Goal: Download file/media

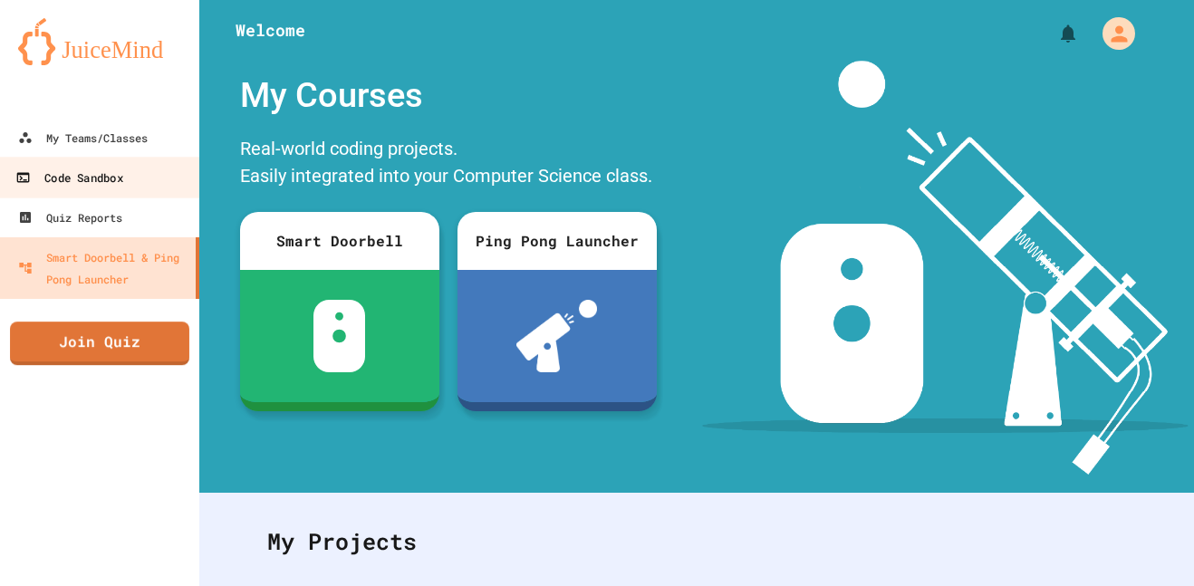
click at [79, 168] on div "Code Sandbox" at bounding box center [68, 178] width 107 height 23
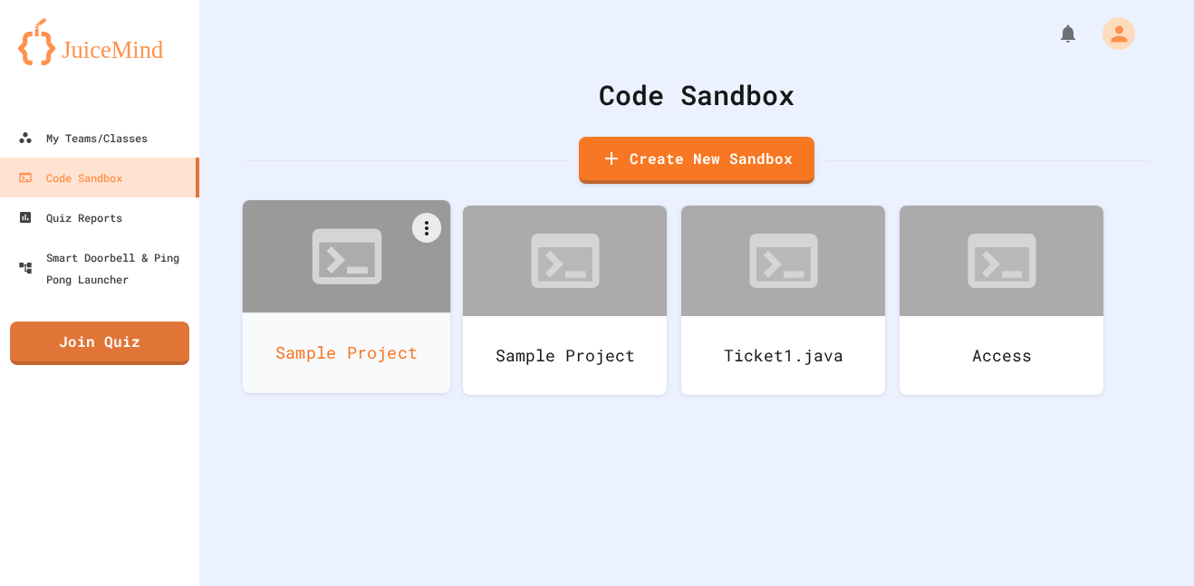
click at [359, 342] on div "Sample Project" at bounding box center [347, 352] width 208 height 81
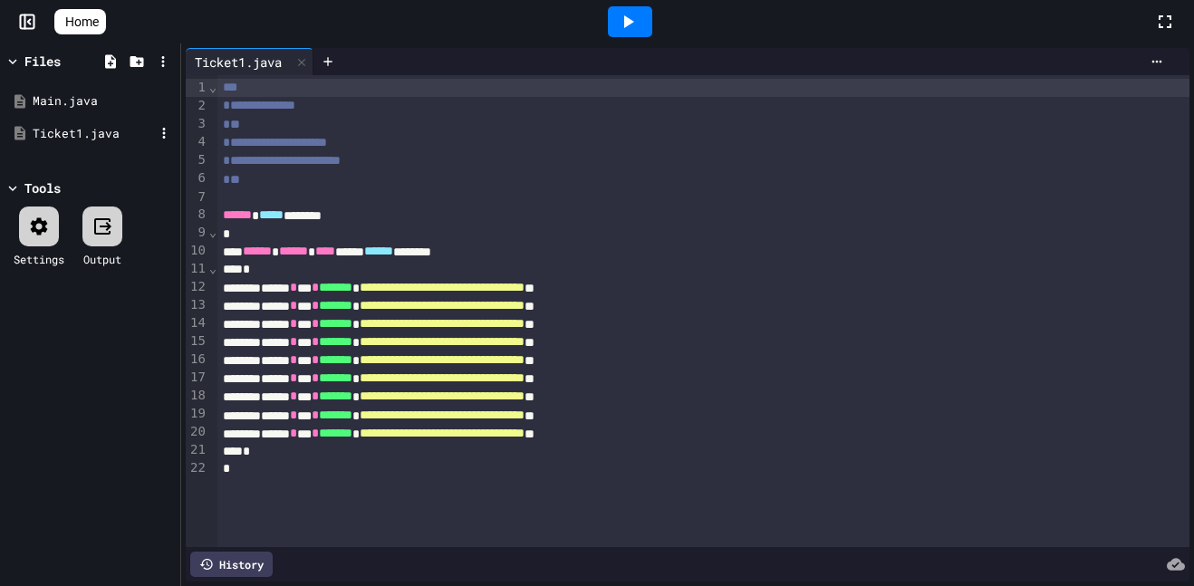
click at [74, 134] on div "Ticket1.java" at bounding box center [93, 134] width 121 height 18
click at [158, 131] on icon at bounding box center [164, 133] width 16 height 16
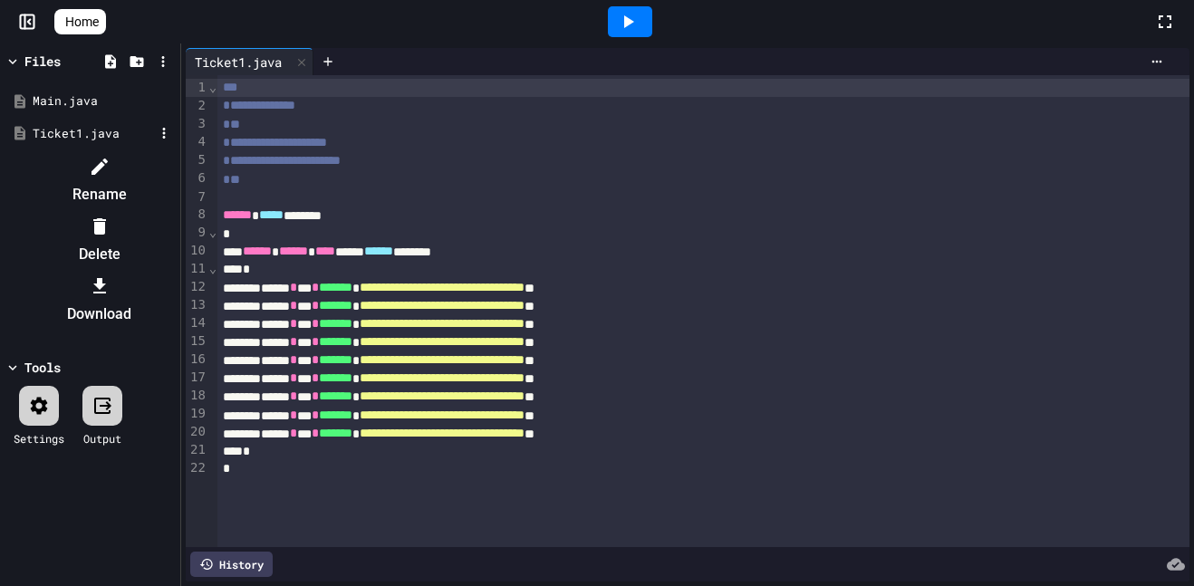
click at [176, 271] on li "Download" at bounding box center [99, 300] width 153 height 58
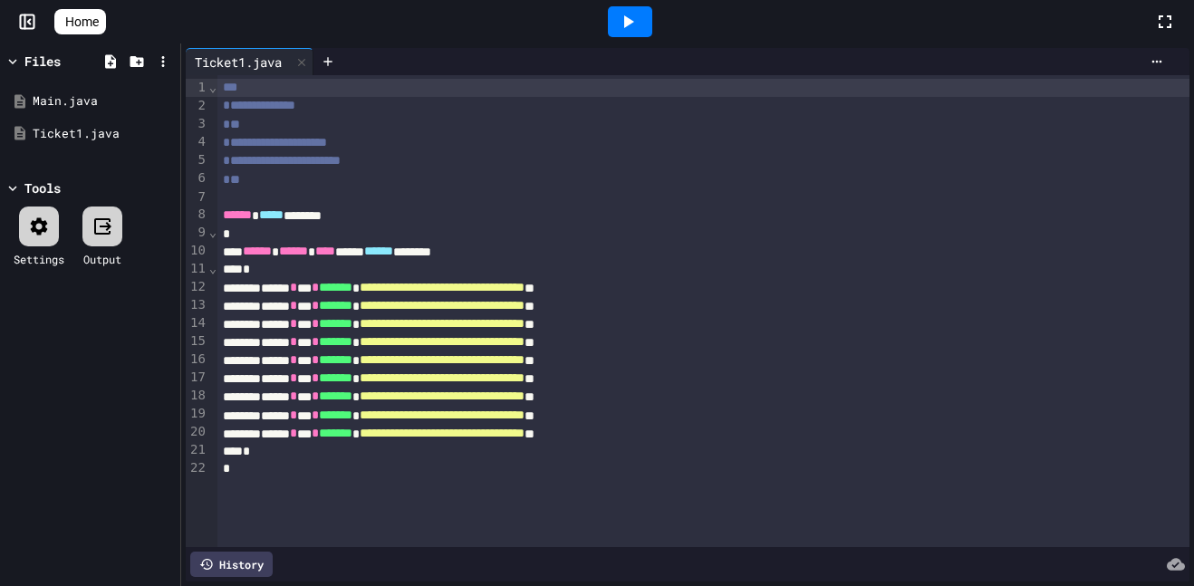
click at [639, 15] on icon at bounding box center [628, 22] width 22 height 22
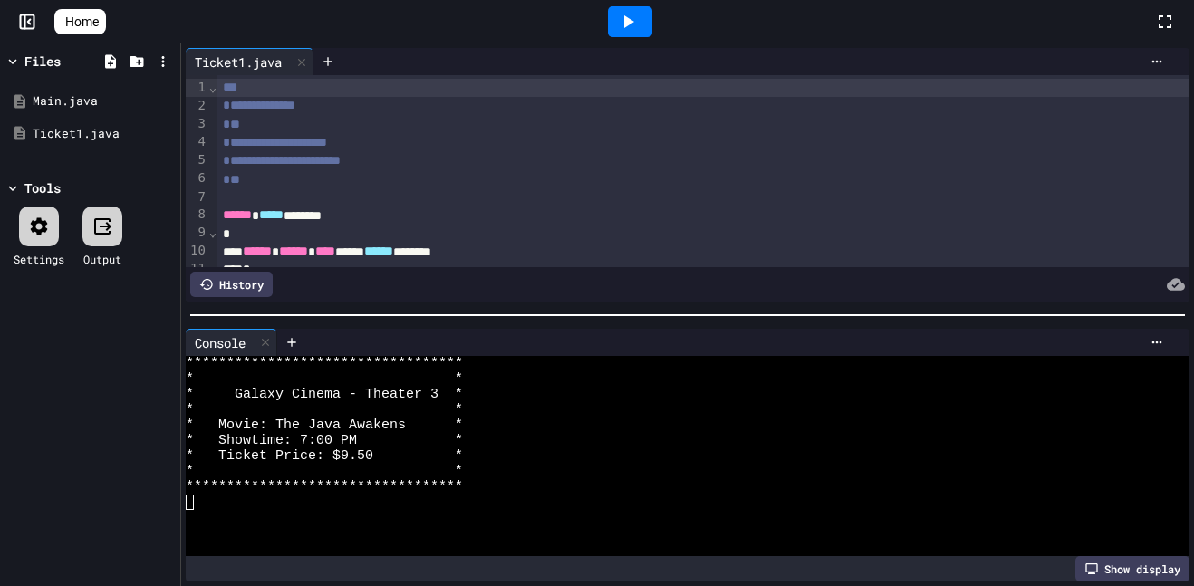
click at [1135, 570] on div "Show display" at bounding box center [1132, 568] width 114 height 25
